Goal: Check status

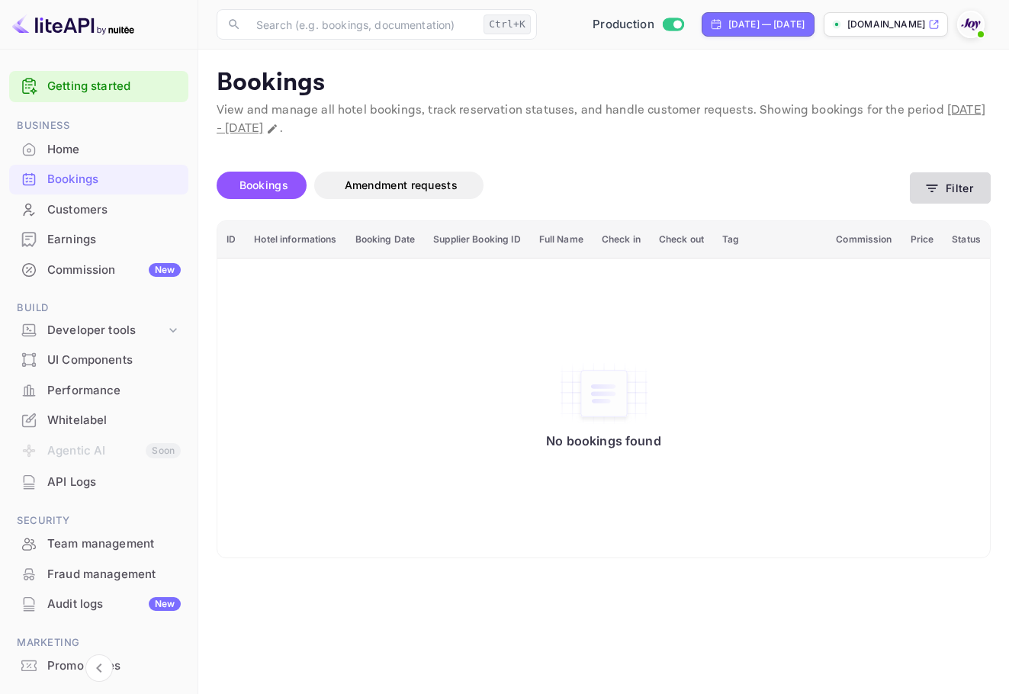
click at [938, 194] on icon "button" at bounding box center [931, 188] width 15 height 15
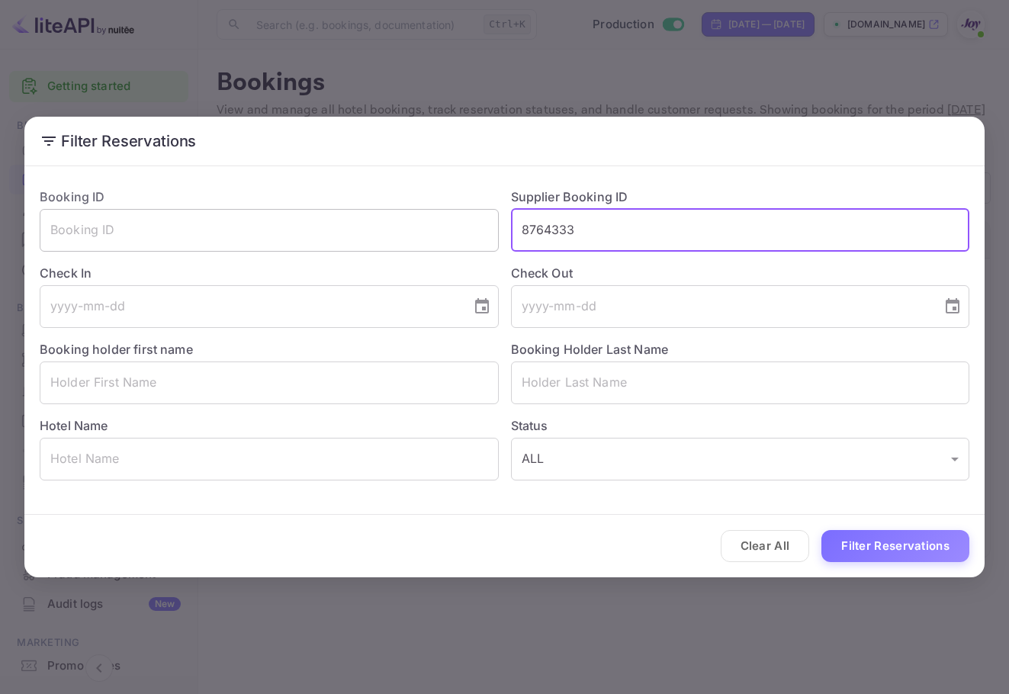
drag, startPoint x: 726, startPoint y: 226, endPoint x: 396, endPoint y: 230, distance: 330.2
click at [396, 230] on div "Booking ID ​ Supplier Booking ID 8764333 ​ Check In ​ Check Out ​ Booking holde…" at bounding box center [498, 327] width 942 height 305
paste input "48516"
type input "8485163"
click at [907, 525] on div "Clear All Filter Reservations" at bounding box center [504, 546] width 960 height 63
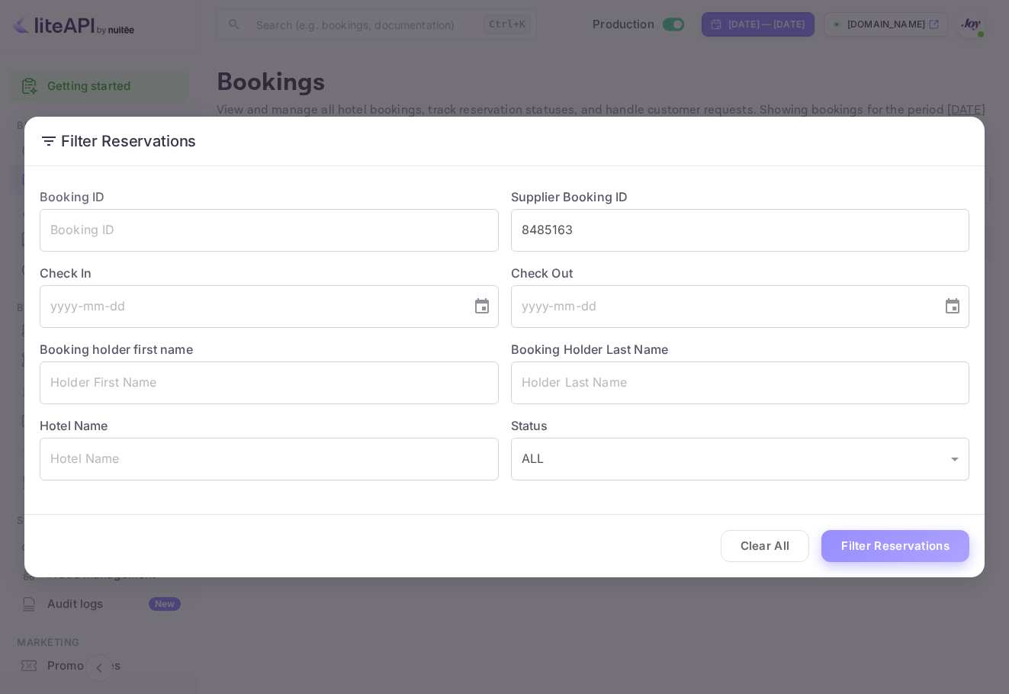
click at [904, 542] on button "Filter Reservations" at bounding box center [895, 546] width 148 height 33
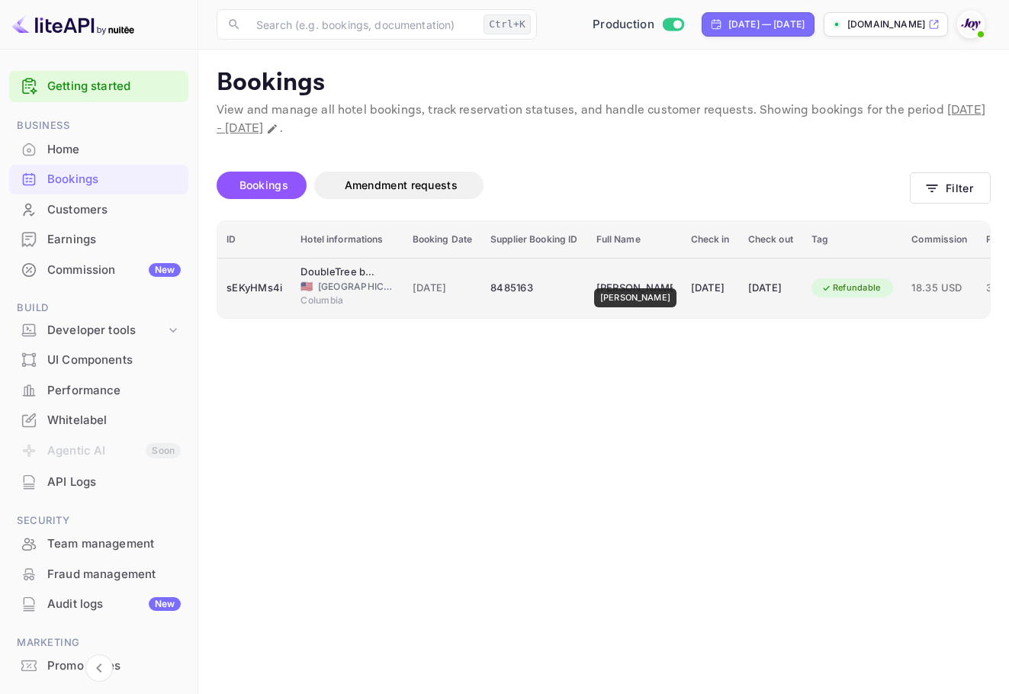
click at [632, 278] on div "[PERSON_NAME]" at bounding box center [634, 288] width 76 height 24
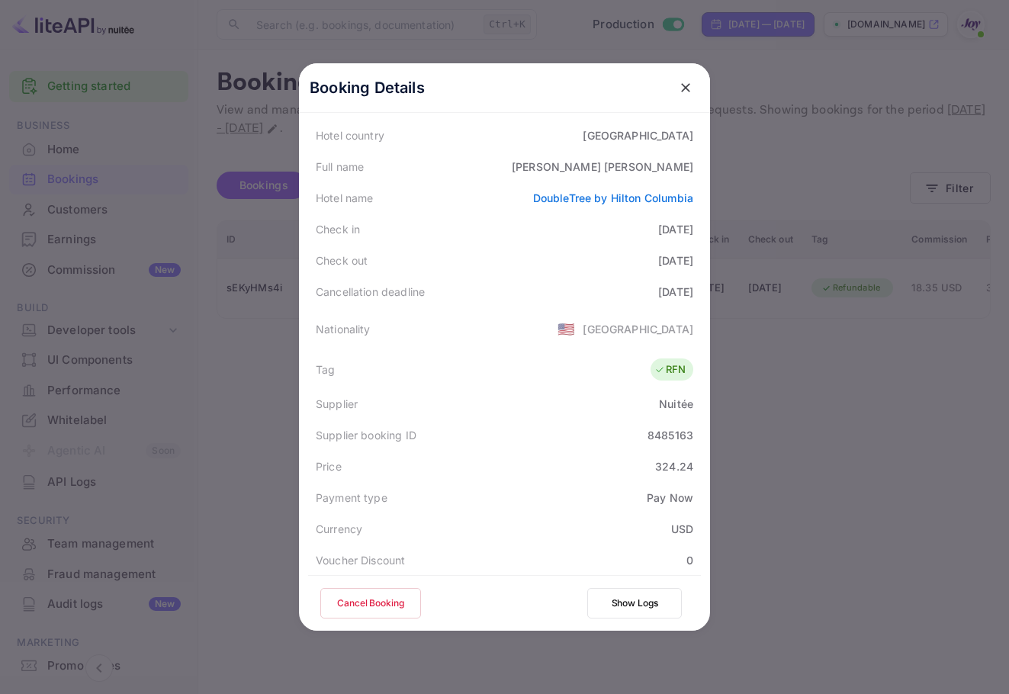
scroll to position [370, 0]
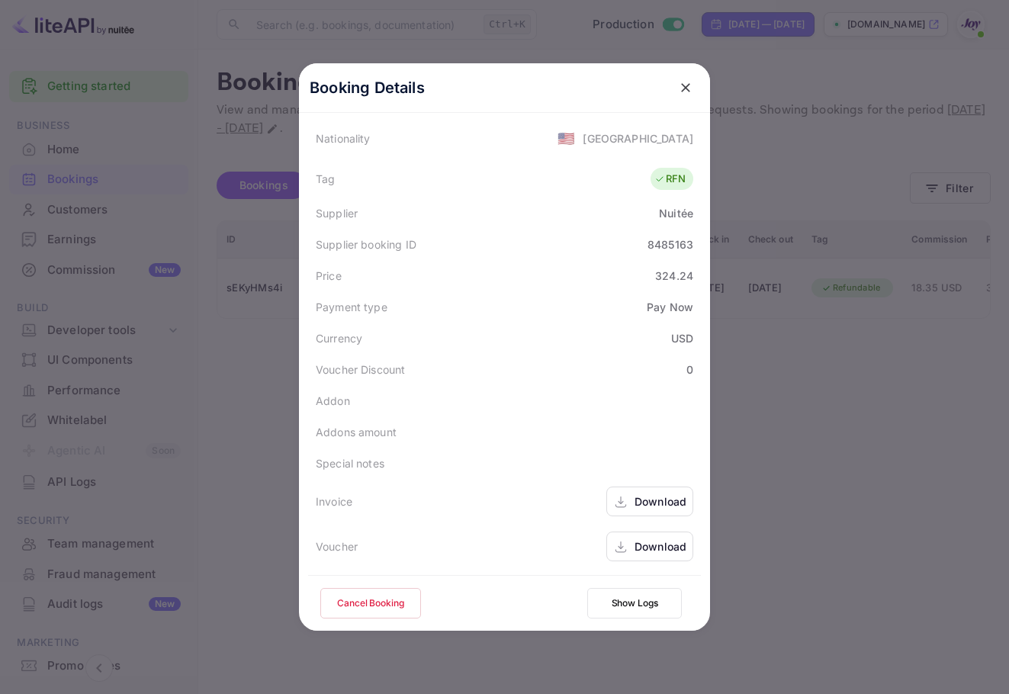
click at [653, 495] on div "Download" at bounding box center [660, 501] width 52 height 16
click at [647, 556] on div "Download" at bounding box center [649, 546] width 87 height 30
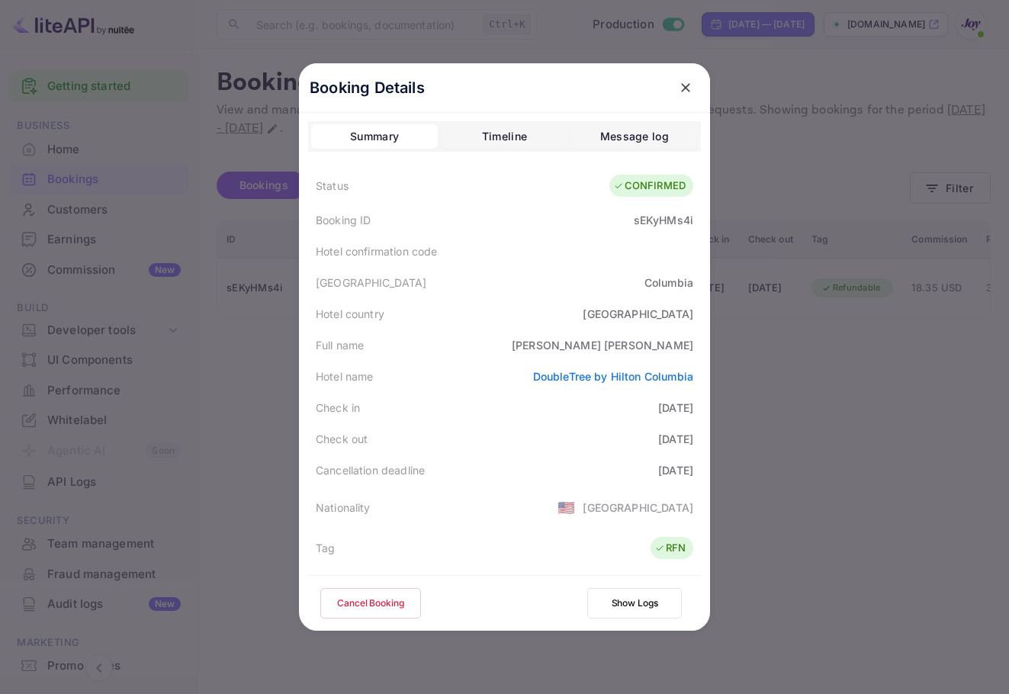
scroll to position [0, 0]
click at [672, 75] on div at bounding box center [685, 87] width 27 height 27
click at [678, 82] on icon "close" at bounding box center [685, 87] width 15 height 15
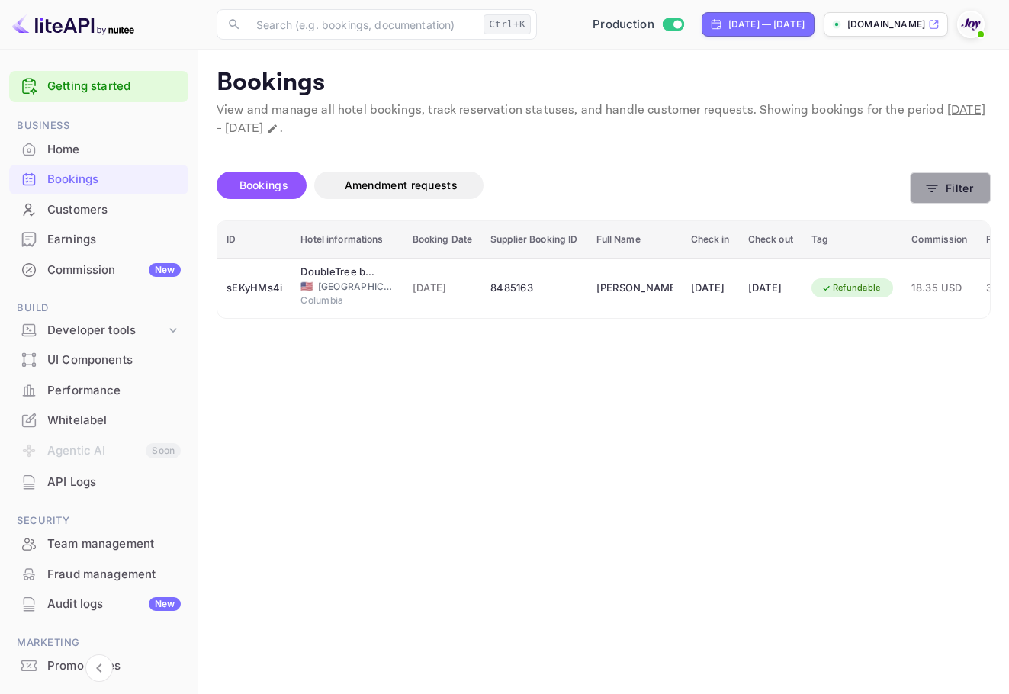
click at [967, 181] on button "Filter" at bounding box center [950, 187] width 81 height 31
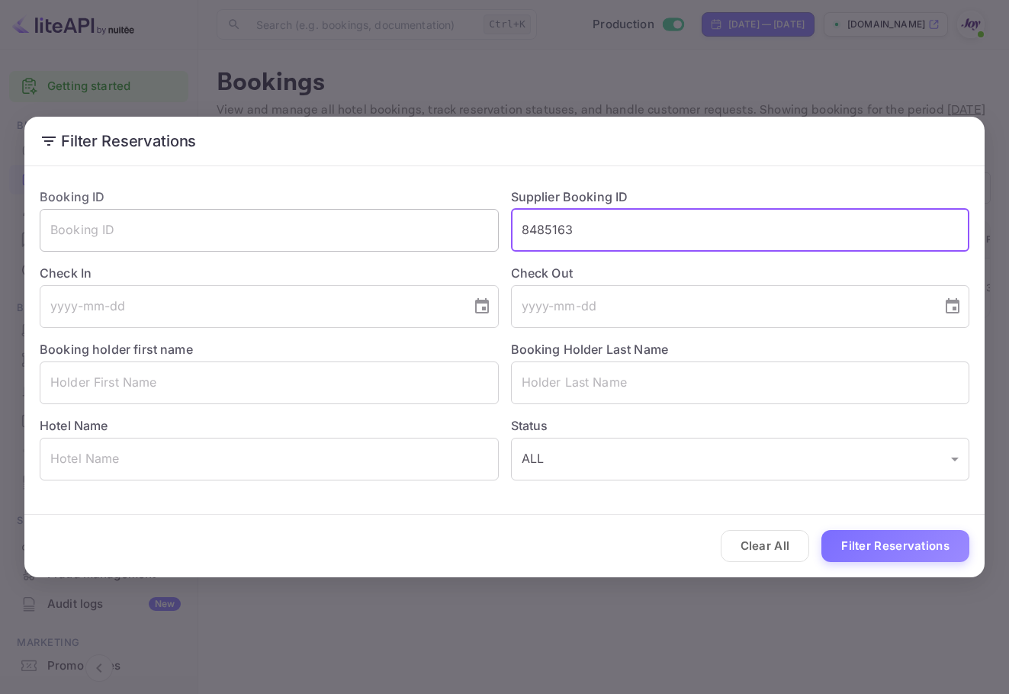
drag, startPoint x: 646, startPoint y: 226, endPoint x: 474, endPoint y: 224, distance: 171.6
click at [486, 226] on div "Booking ID ​ Supplier Booking ID 8485163 ​ Check In ​ Check Out ​ Booking holde…" at bounding box center [498, 327] width 942 height 305
paste input "6824141"
type input "6824141"
click at [837, 537] on button "Filter Reservations" at bounding box center [895, 546] width 148 height 33
